Goal: Navigation & Orientation: Find specific page/section

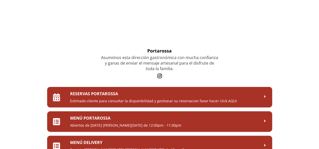
scroll to position [25, 0]
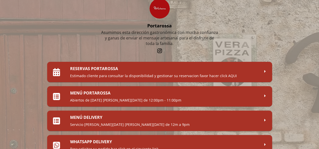
click at [131, 95] on h2 "MENÚ PORTAROSSA" at bounding box center [164, 93] width 189 height 6
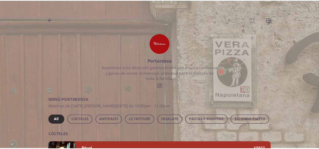
scroll to position [76, 0]
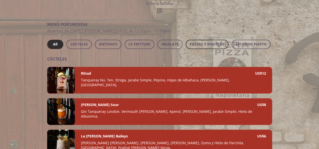
click at [205, 46] on span "PASTAS Y RISOTTOS" at bounding box center [206, 44] width 35 height 6
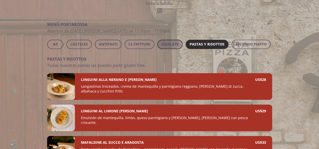
click at [175, 46] on span "INSALATE" at bounding box center [169, 44] width 17 height 6
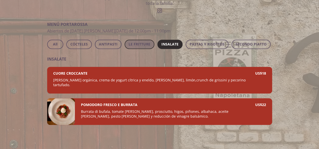
click at [145, 44] on span "LE FRITTURE" at bounding box center [139, 44] width 22 height 6
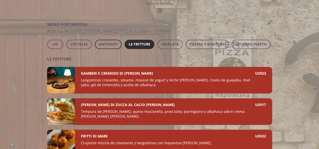
click at [104, 42] on span "ANTIPASTI" at bounding box center [108, 44] width 19 height 6
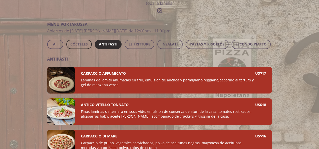
click at [85, 43] on span "CÓCTELES" at bounding box center [78, 44] width 17 height 6
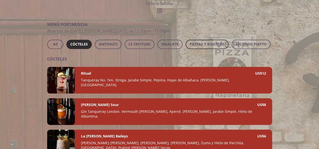
click at [207, 44] on span "PASTAS Y RISOTTOS" at bounding box center [206, 44] width 35 height 6
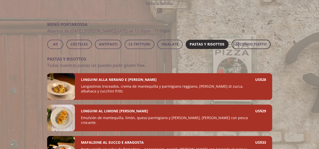
click at [242, 44] on span "SECONDO PIATTO" at bounding box center [250, 44] width 31 height 6
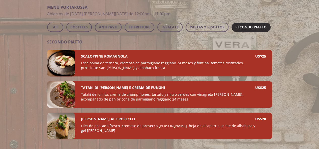
scroll to position [101, 0]
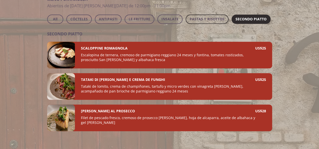
click at [205, 18] on span "PASTAS Y RISOTTOS" at bounding box center [206, 19] width 35 height 6
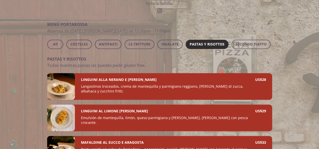
scroll to position [25, 0]
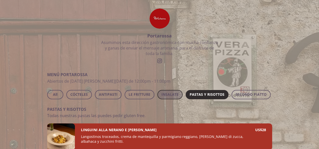
click at [167, 98] on button "INSALATE" at bounding box center [169, 94] width 25 height 9
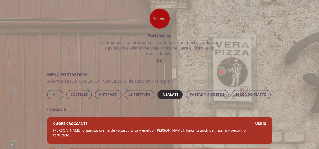
scroll to position [87, 0]
